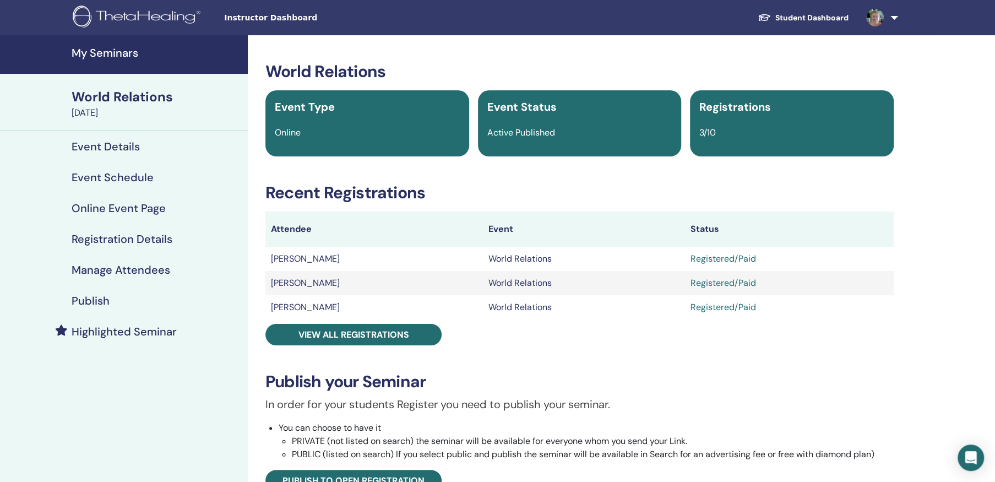
click at [116, 48] on h4 "My Seminars" at bounding box center [157, 52] width 170 height 13
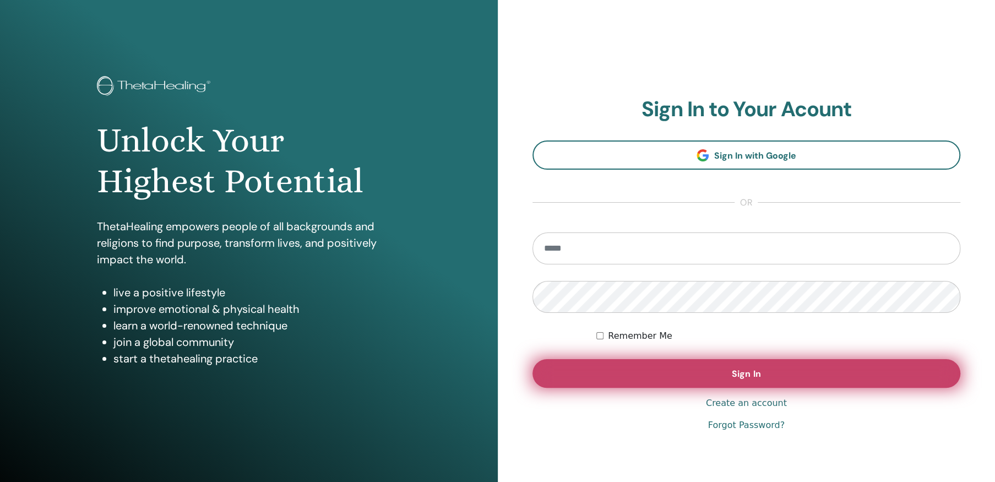
type input "**********"
click at [739, 369] on span "Sign In" at bounding box center [746, 374] width 29 height 12
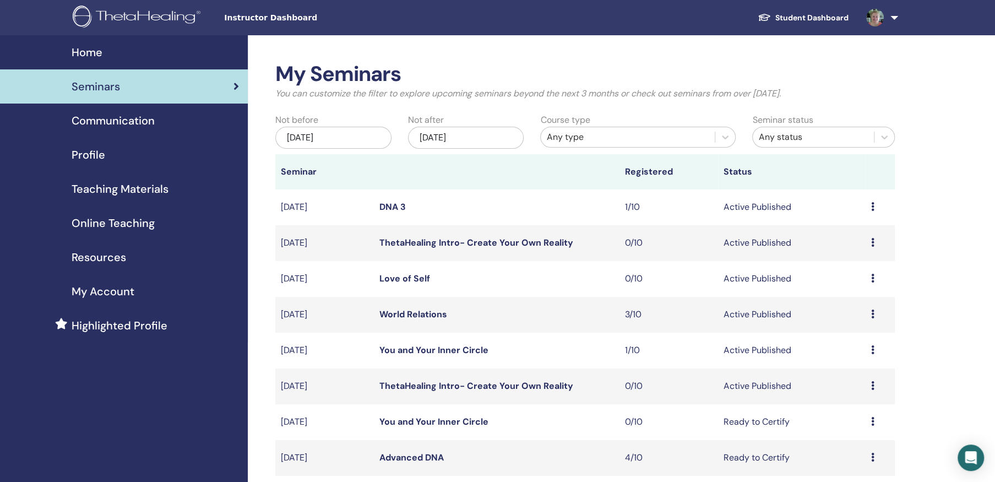
click at [90, 48] on span "Home" at bounding box center [87, 52] width 31 height 17
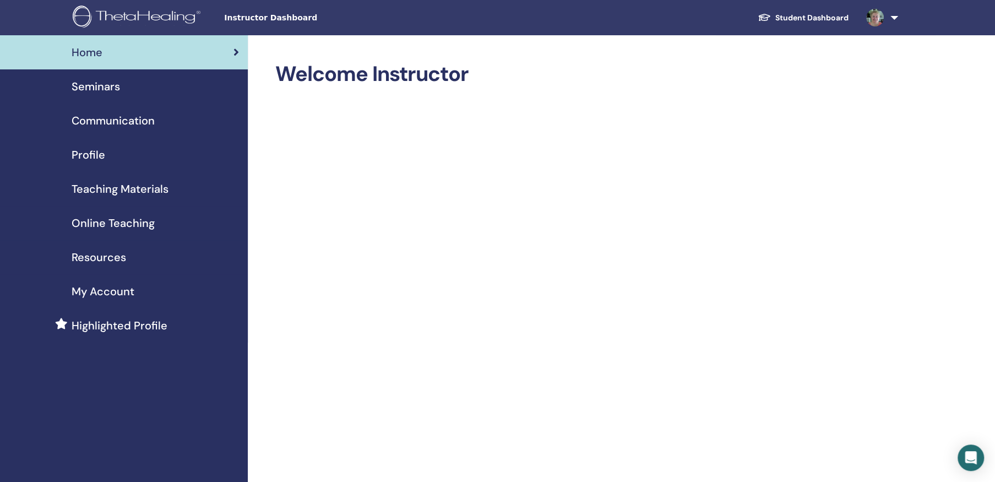
click at [110, 219] on span "Online Teaching" at bounding box center [113, 223] width 83 height 17
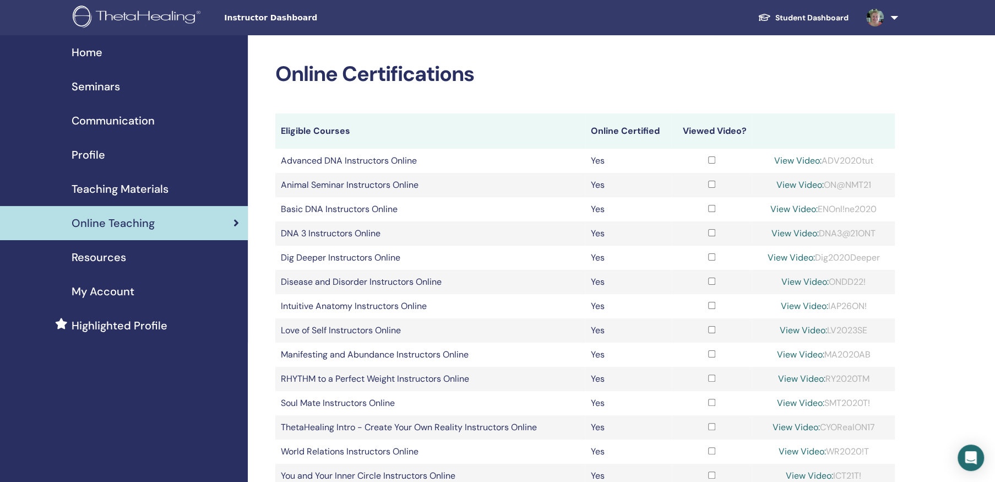
click at [138, 185] on span "Teaching Materials" at bounding box center [120, 189] width 97 height 17
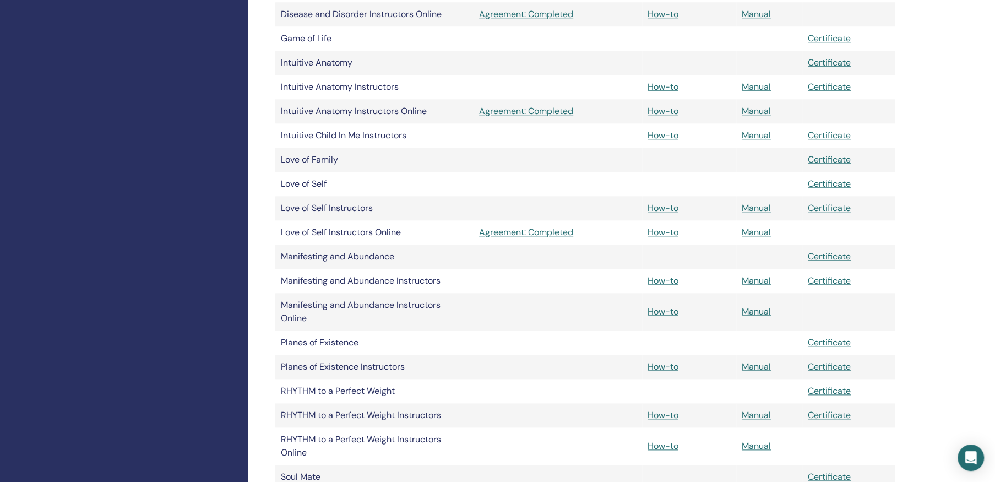
scroll to position [716, 0]
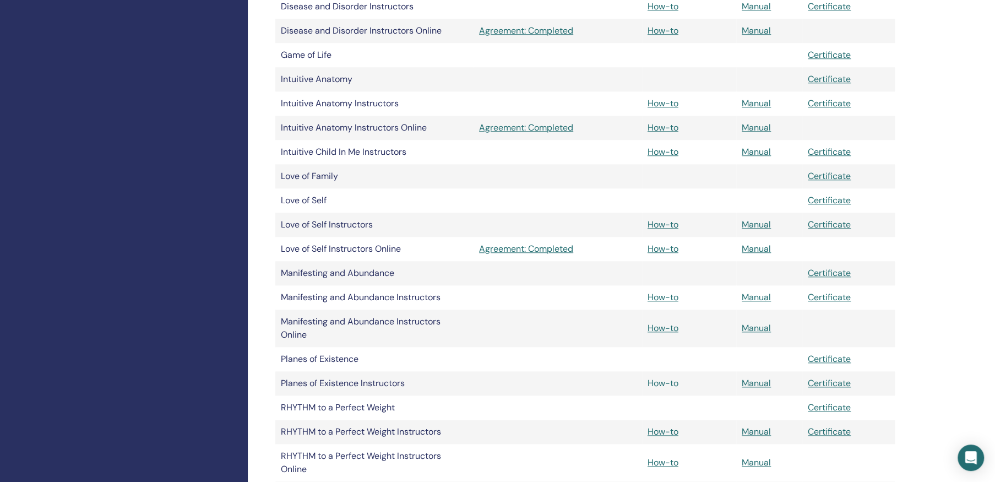
click at [664, 383] on link "How-to" at bounding box center [662, 383] width 31 height 12
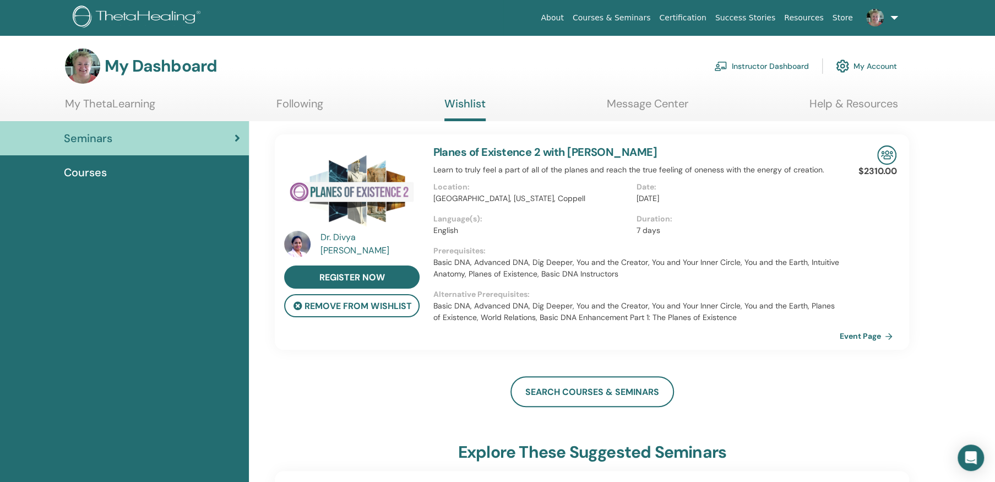
click at [879, 15] on img at bounding box center [875, 18] width 18 height 18
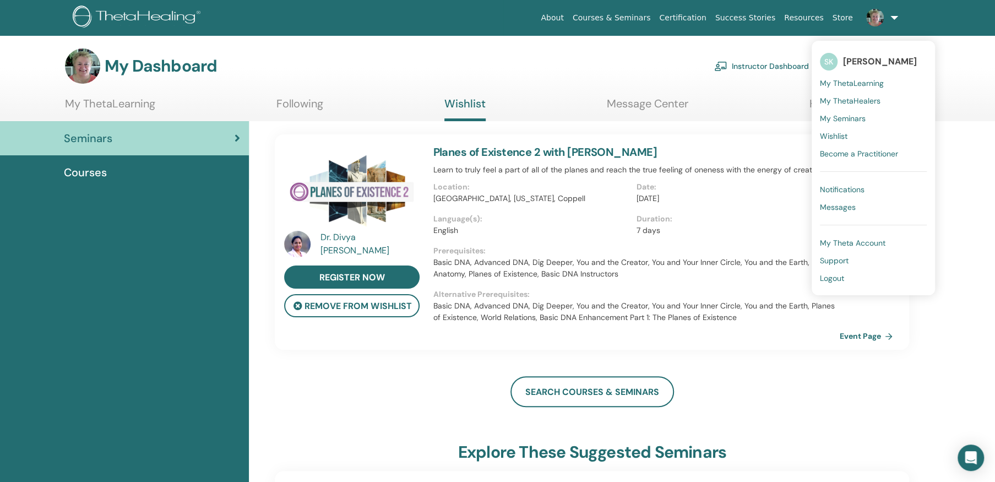
click at [863, 81] on span "My ThetaLearning" at bounding box center [852, 83] width 64 height 10
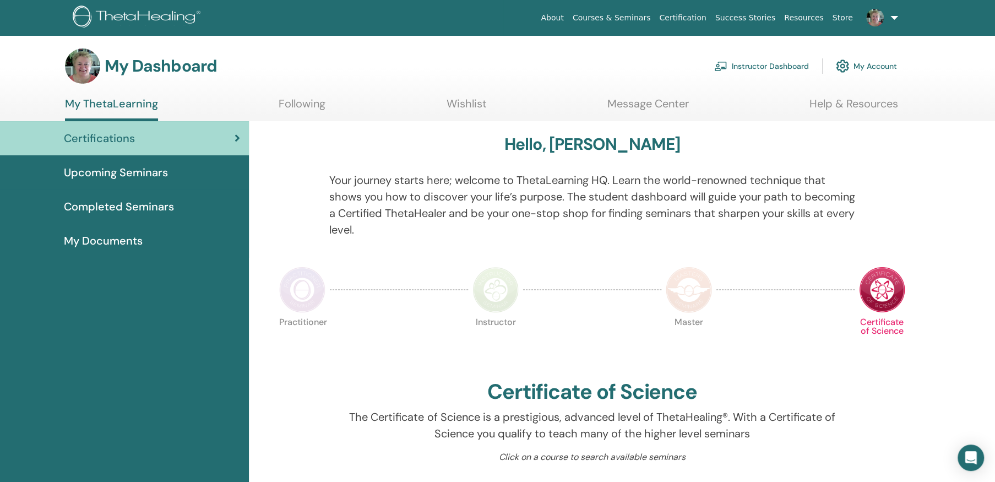
click at [761, 63] on link "Instructor Dashboard" at bounding box center [761, 66] width 95 height 24
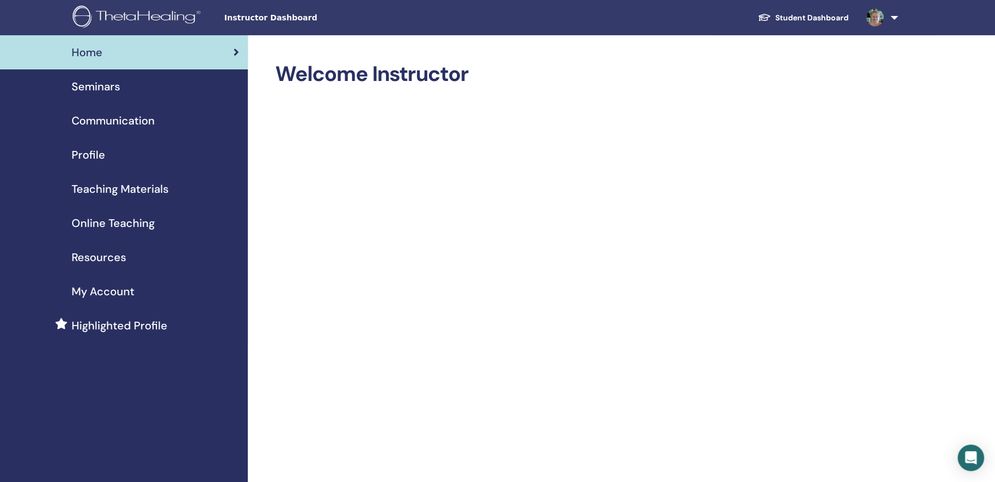
click at [128, 182] on span "Teaching Materials" at bounding box center [120, 189] width 97 height 17
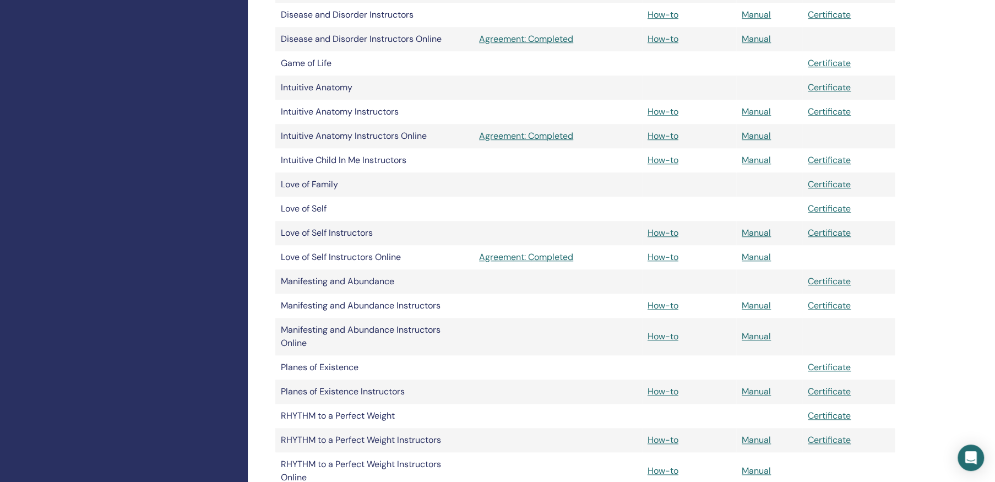
scroll to position [716, 0]
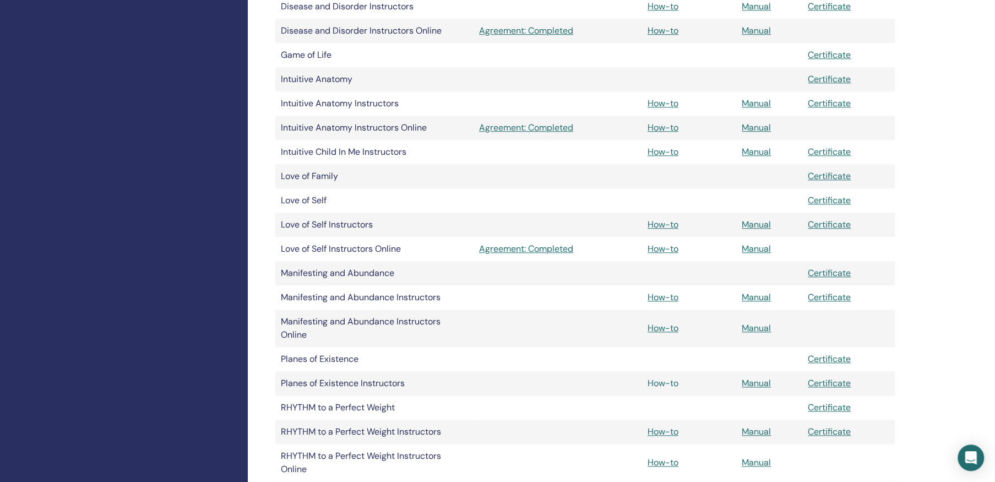
click at [665, 380] on link "How-to" at bounding box center [662, 383] width 31 height 12
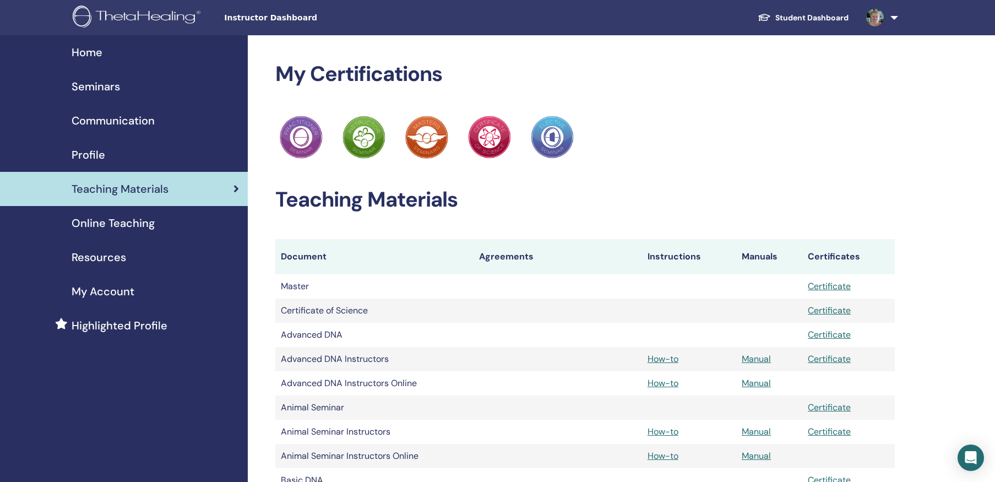
scroll to position [716, 0]
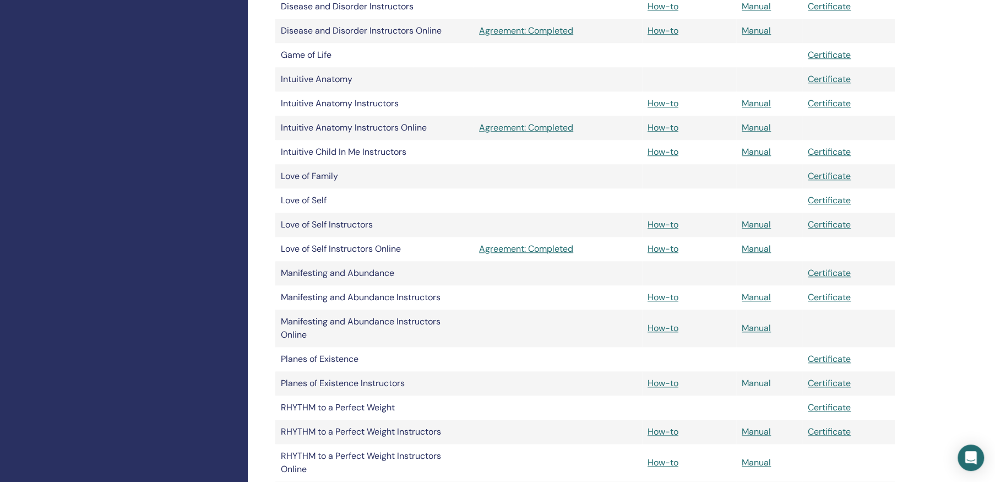
click at [761, 382] on link "Manual" at bounding box center [756, 383] width 29 height 12
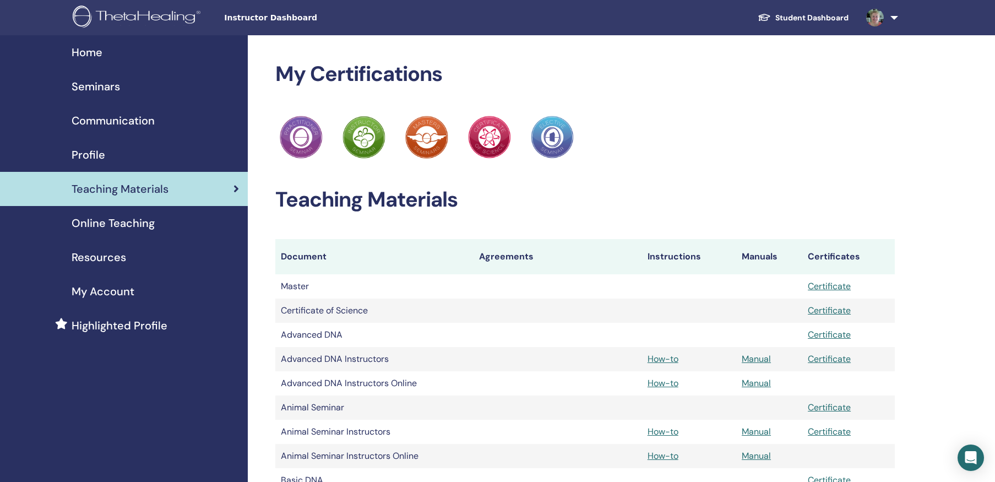
scroll to position [716, 0]
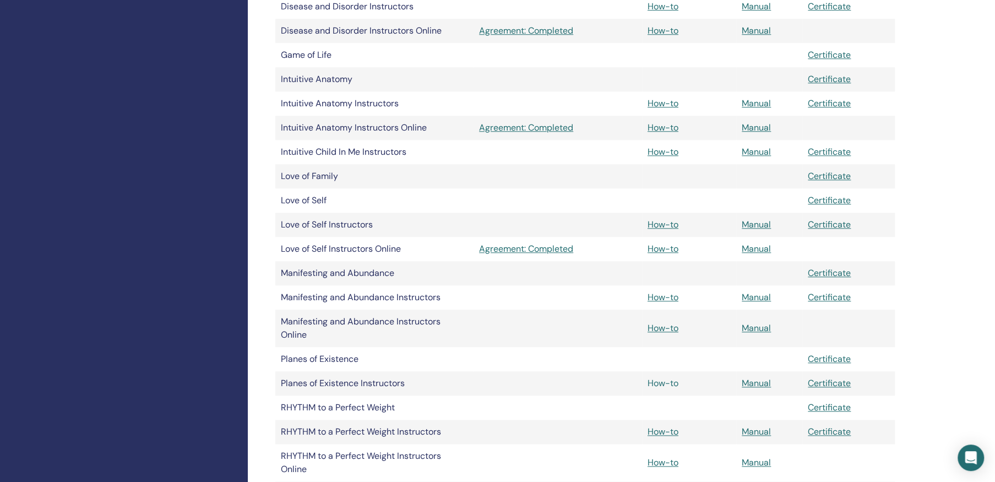
click at [670, 379] on link "How-to" at bounding box center [662, 383] width 31 height 12
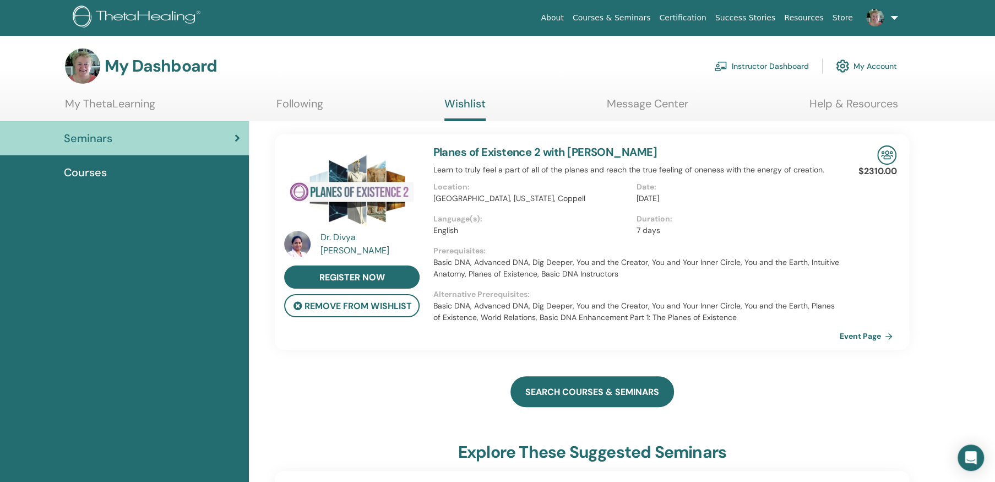
click at [615, 391] on link "search courses & seminars" at bounding box center [592, 391] width 164 height 31
